Goal: Use online tool/utility: Utilize a website feature to perform a specific function

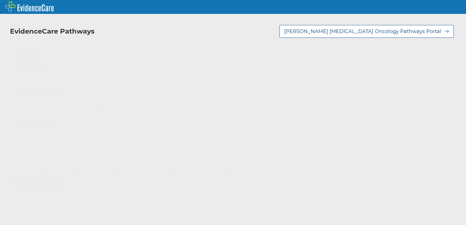
click at [42, 73] on div "Select..." at bounding box center [227, 77] width 424 height 9
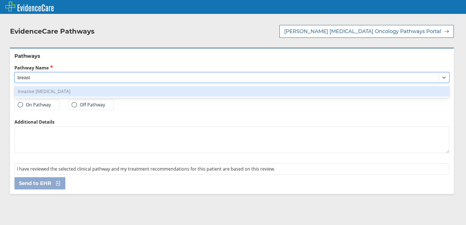
click at [33, 89] on div "Invasive [MEDICAL_DATA]" at bounding box center [231, 91] width 435 height 11
type input "breast"
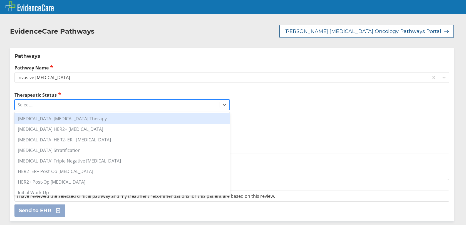
click at [125, 101] on div "Select..." at bounding box center [117, 104] width 205 height 9
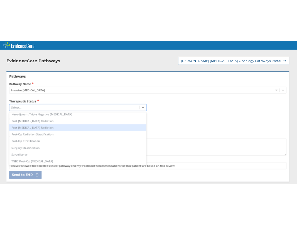
scroll to position [261, 0]
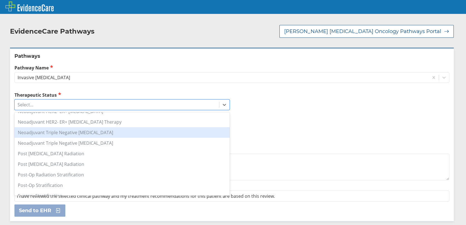
click at [109, 129] on div "Neoadjuvant Triple Negative [MEDICAL_DATA]" at bounding box center [121, 132] width 215 height 11
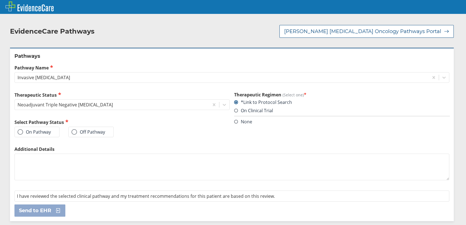
click at [41, 129] on label "On Pathway" at bounding box center [34, 132] width 33 height 6
click at [0, 0] on input "On Pathway" at bounding box center [0, 0] width 0 height 0
drag, startPoint x: 40, startPoint y: 203, endPoint x: 43, endPoint y: 205, distance: 4.3
click at [40, 208] on span "Send to EHR" at bounding box center [35, 211] width 32 height 7
